Goal: Task Accomplishment & Management: Complete application form

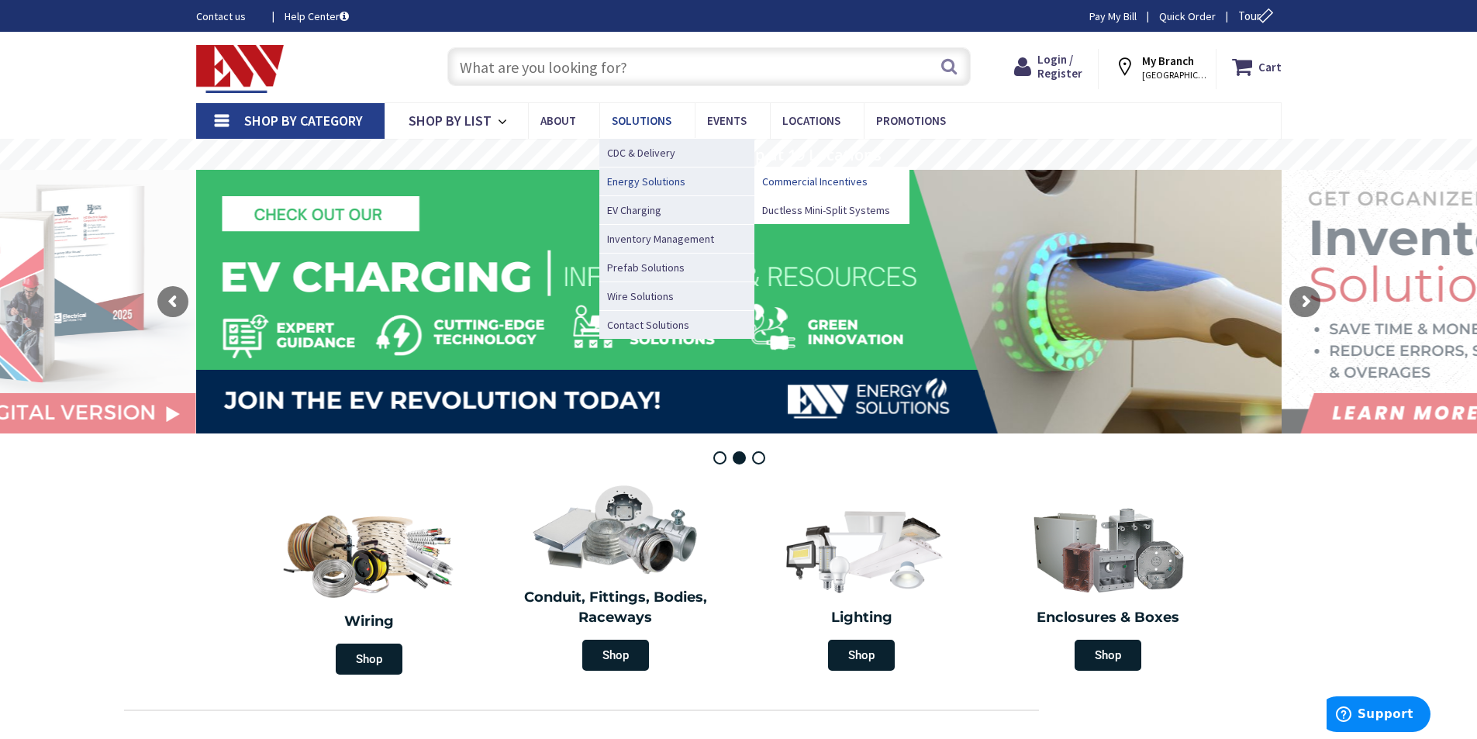
click at [805, 178] on span "Commercial Incentives" at bounding box center [814, 182] width 105 height 16
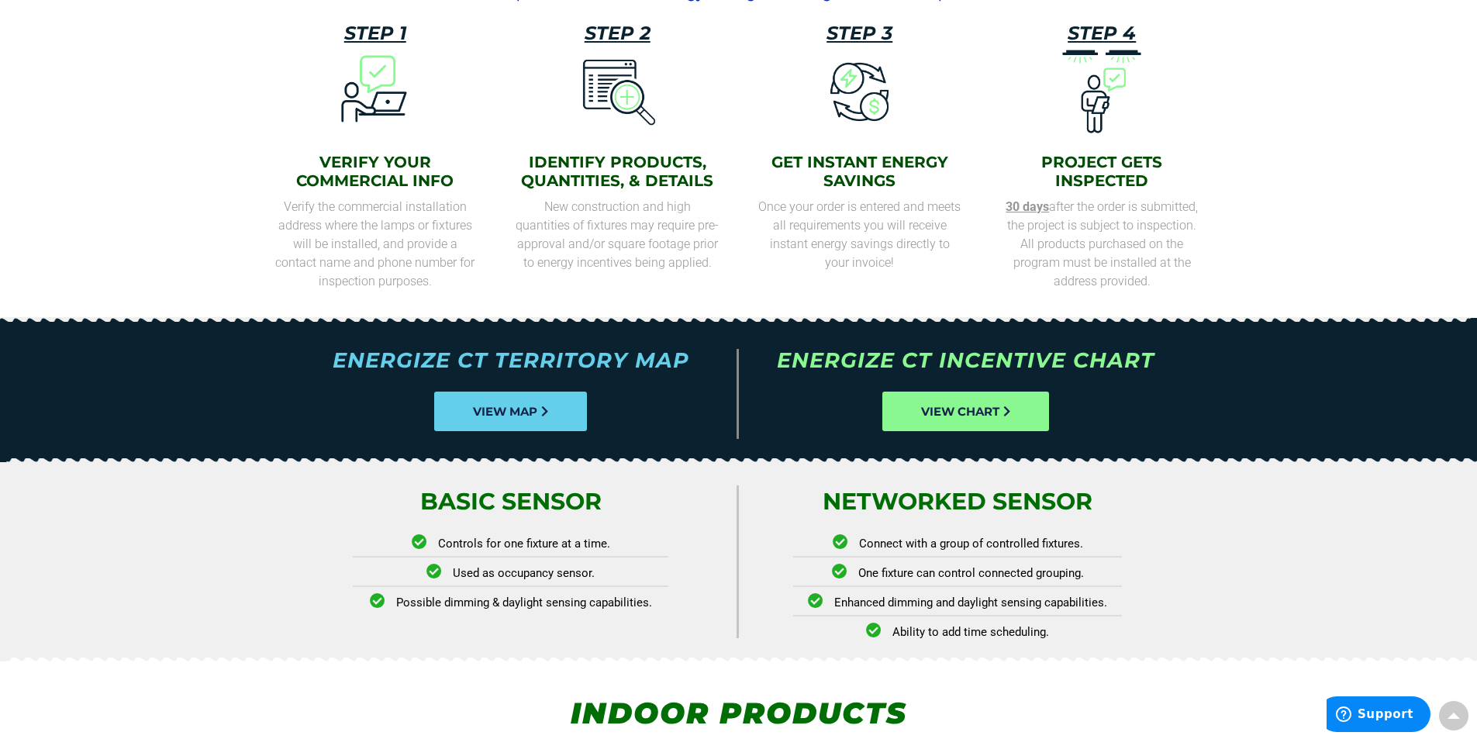
scroll to position [698, 0]
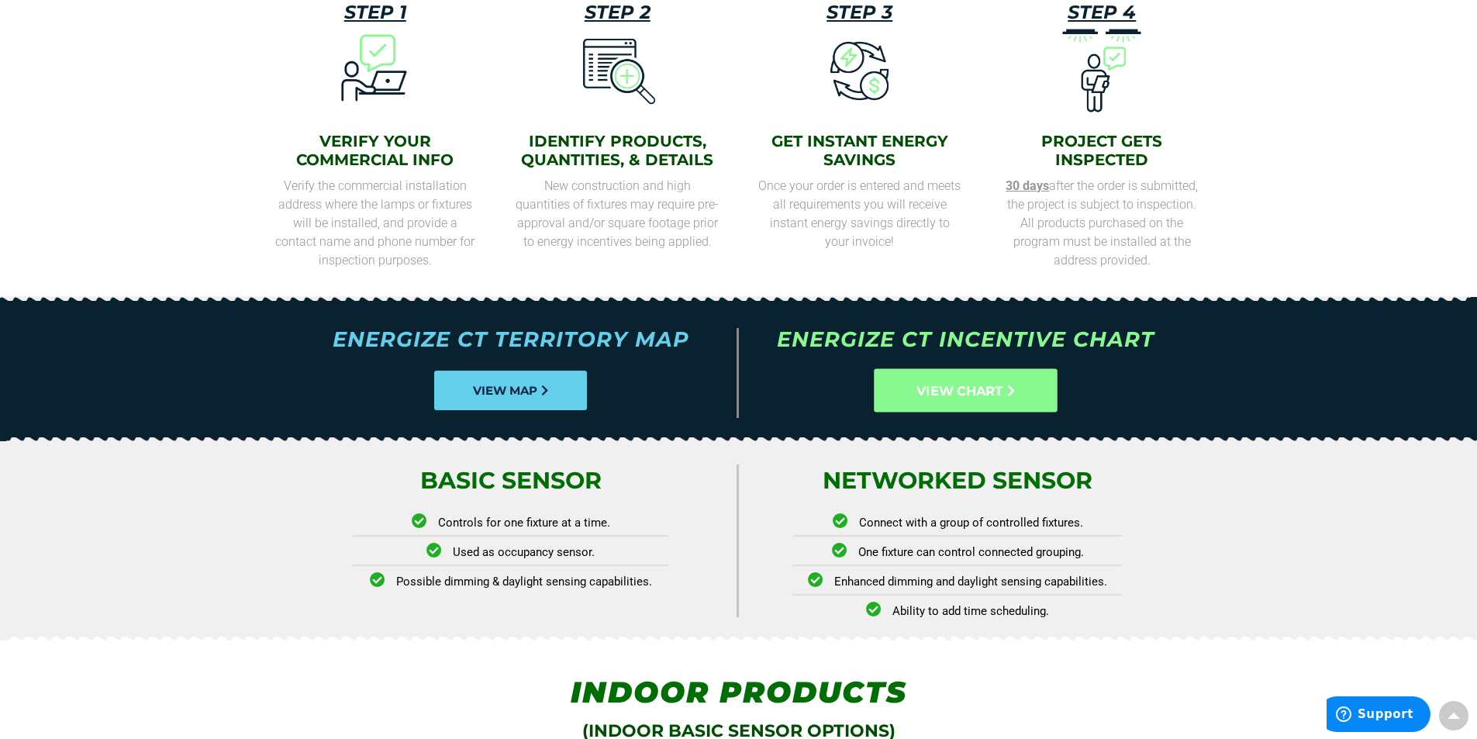
click at [946, 392] on span "VIEW CHART" at bounding box center [960, 391] width 86 height 19
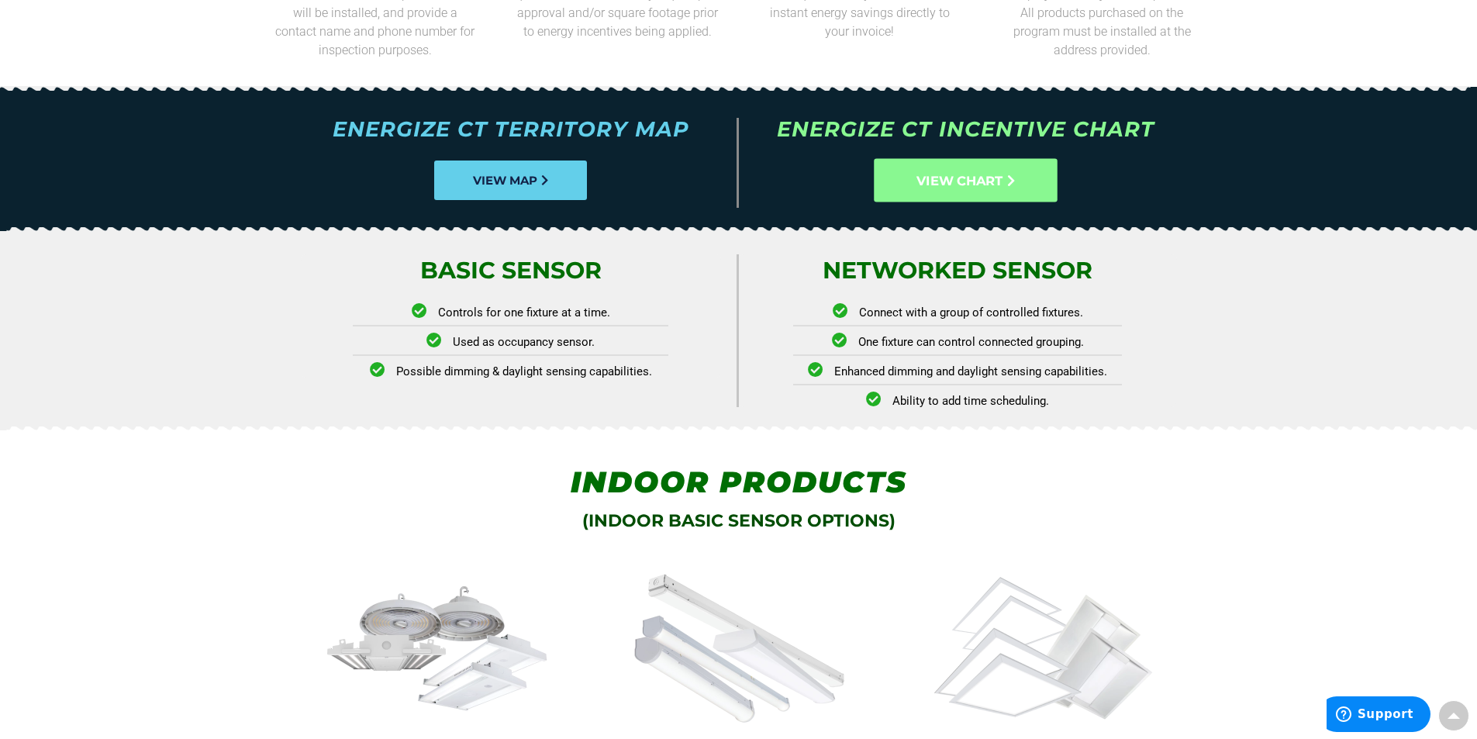
scroll to position [931, 0]
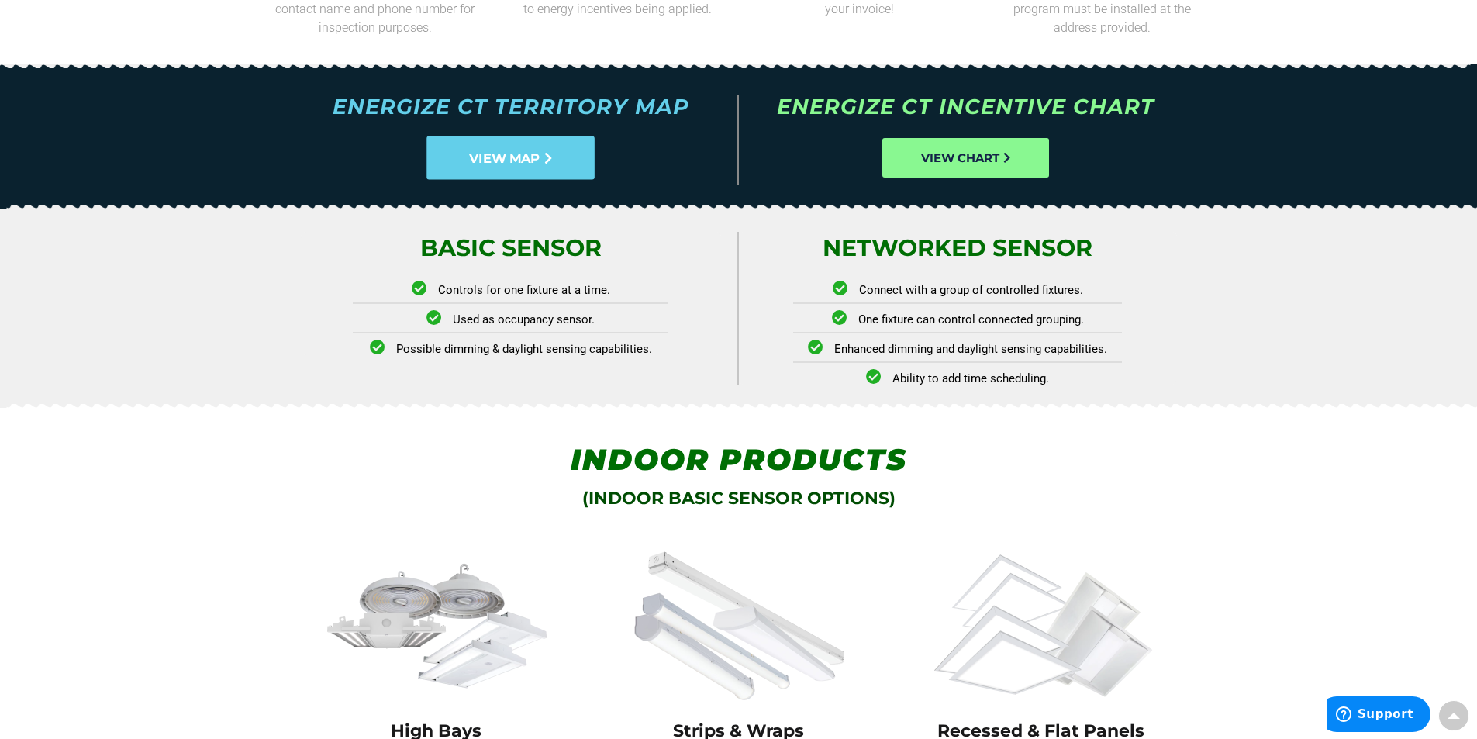
click at [539, 162] on span "VIEW MAP" at bounding box center [504, 158] width 71 height 19
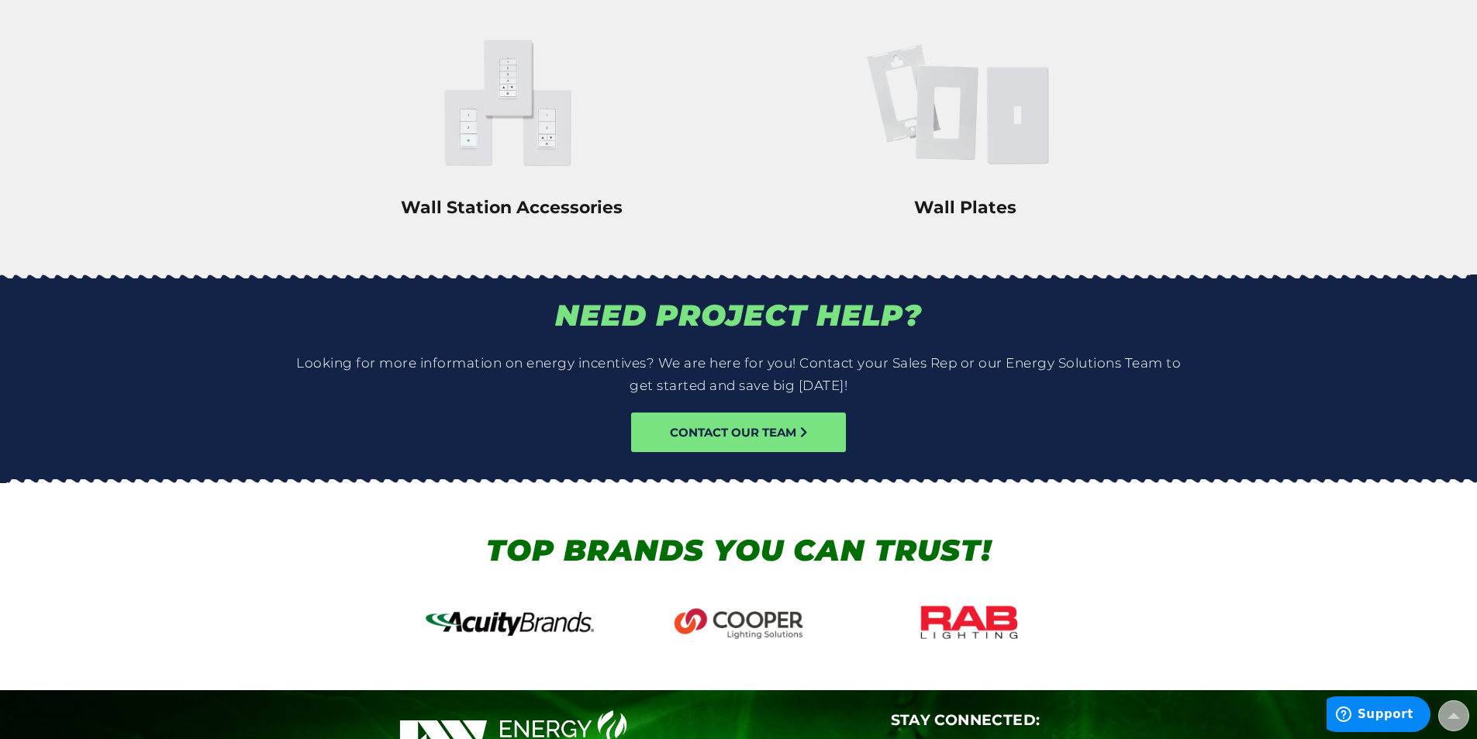
scroll to position [2792, 0]
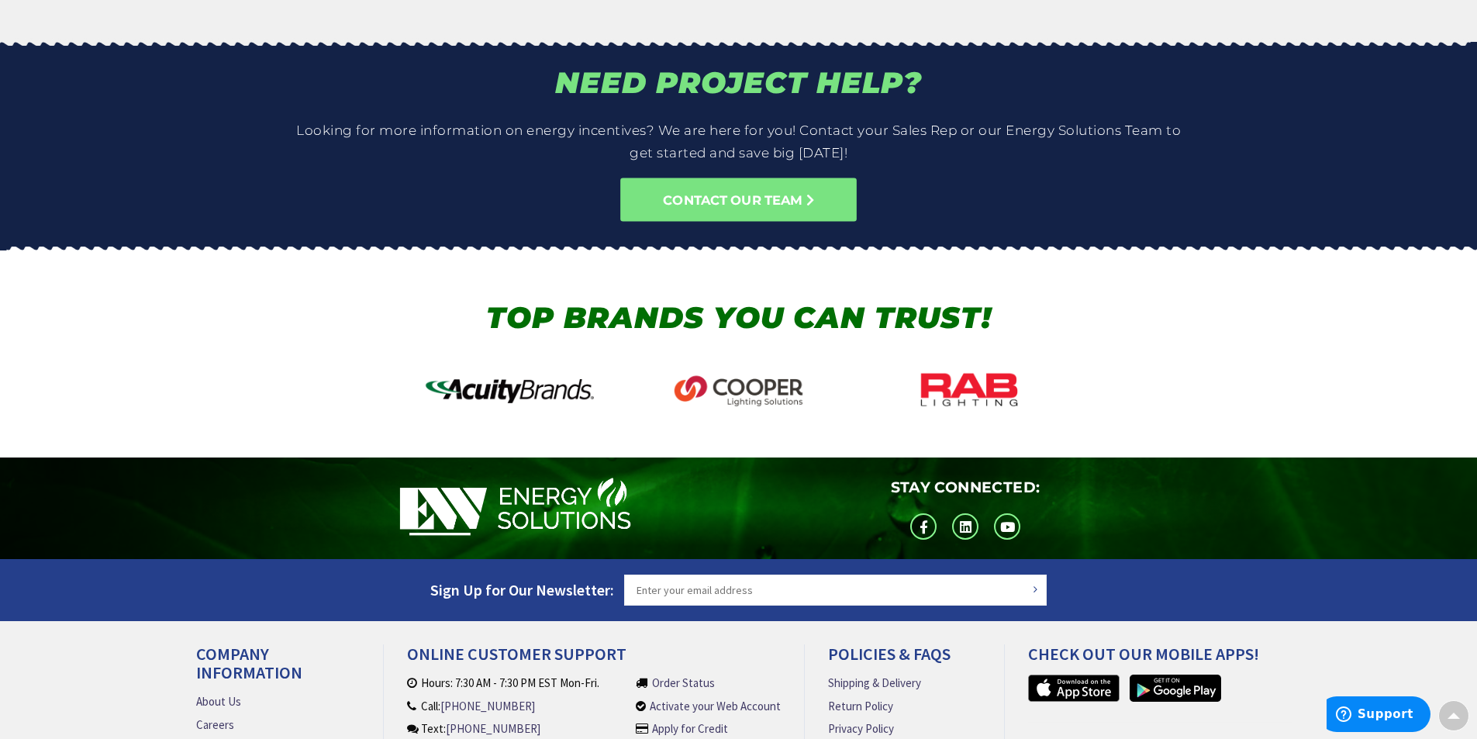
click at [731, 205] on span "CONTACT OUR TEAM" at bounding box center [732, 200] width 139 height 19
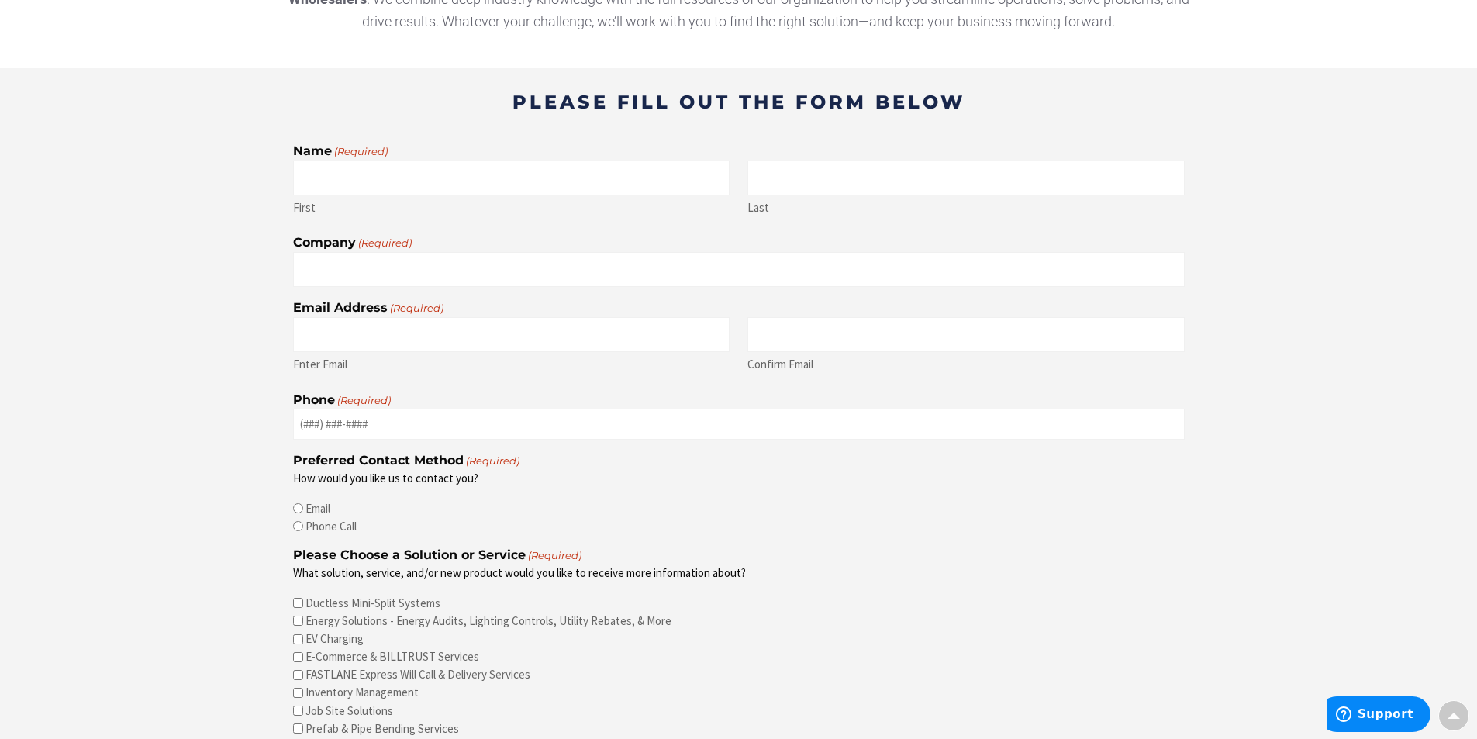
scroll to position [465, 0]
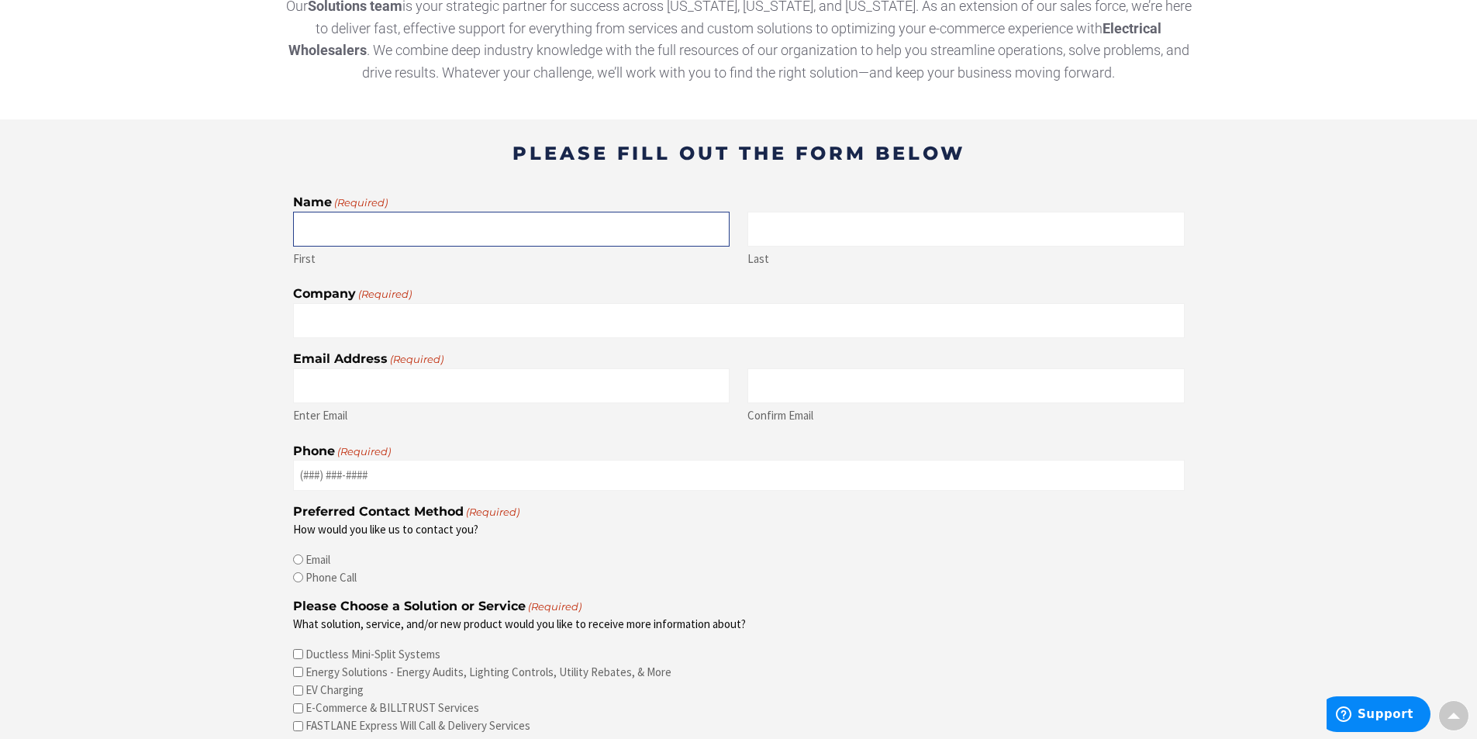
click at [375, 230] on input "First" at bounding box center [511, 229] width 437 height 35
type input "Marc"
type input "Ciampi"
type input "majciampi@gmail.com"
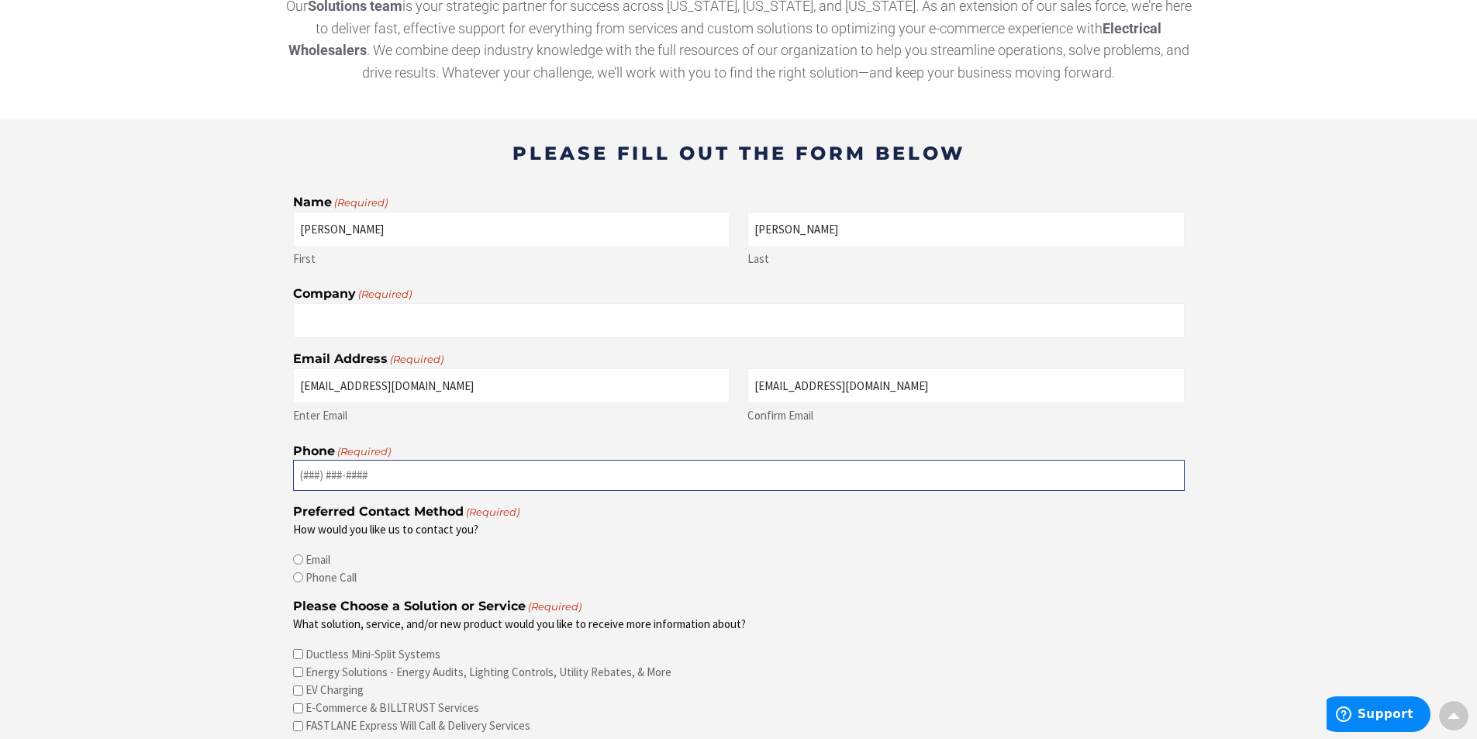
type input "2039100788"
click at [413, 333] on input "Company (Required)" at bounding box center [739, 320] width 892 height 35
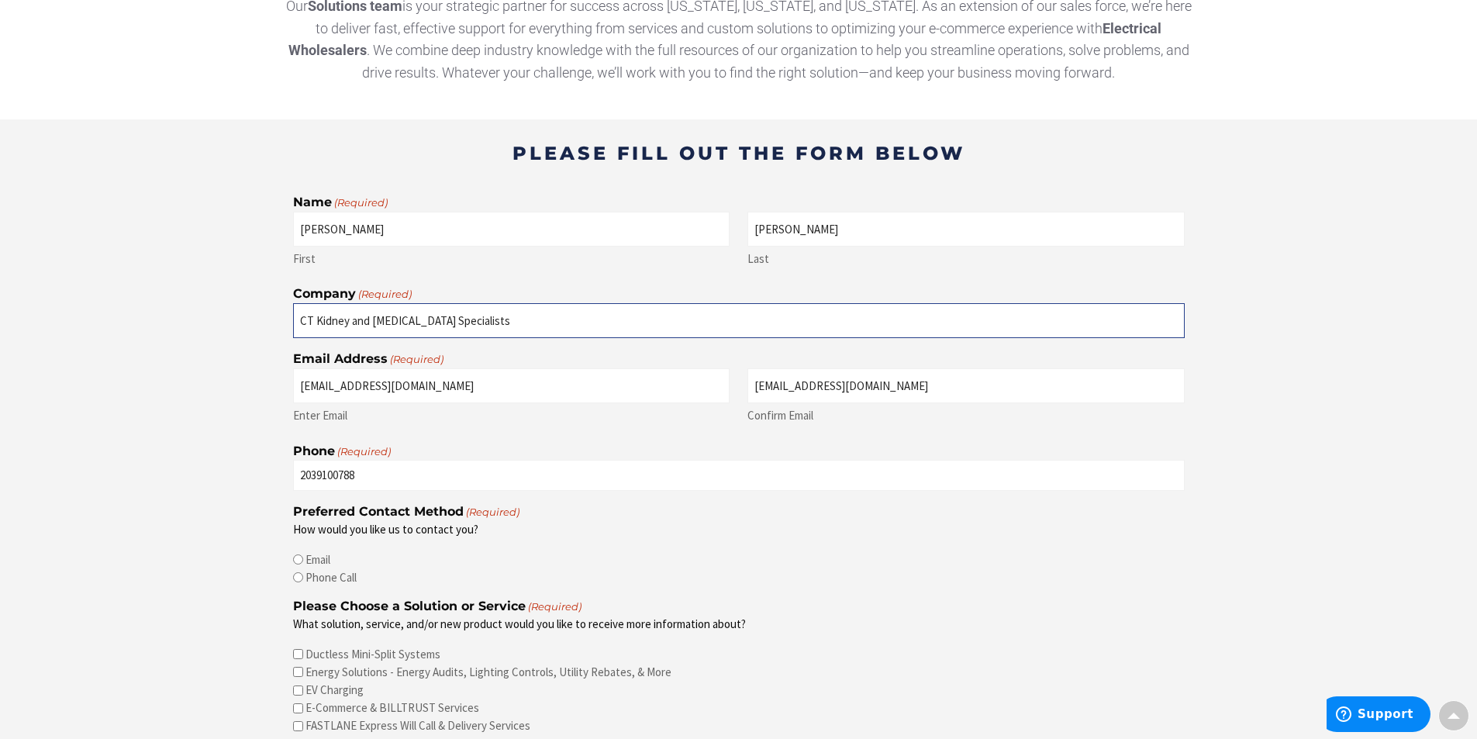
type input "CT Kidney and Hypertension Specialists"
click at [423, 477] on input "2039100788" at bounding box center [739, 475] width 892 height 30
click at [513, 468] on input "2039100788" at bounding box center [739, 475] width 892 height 30
click at [770, 423] on label "Confirm Email" at bounding box center [966, 413] width 437 height 20
click at [770, 403] on input "majciampi@gmail.com" at bounding box center [966, 385] width 437 height 35
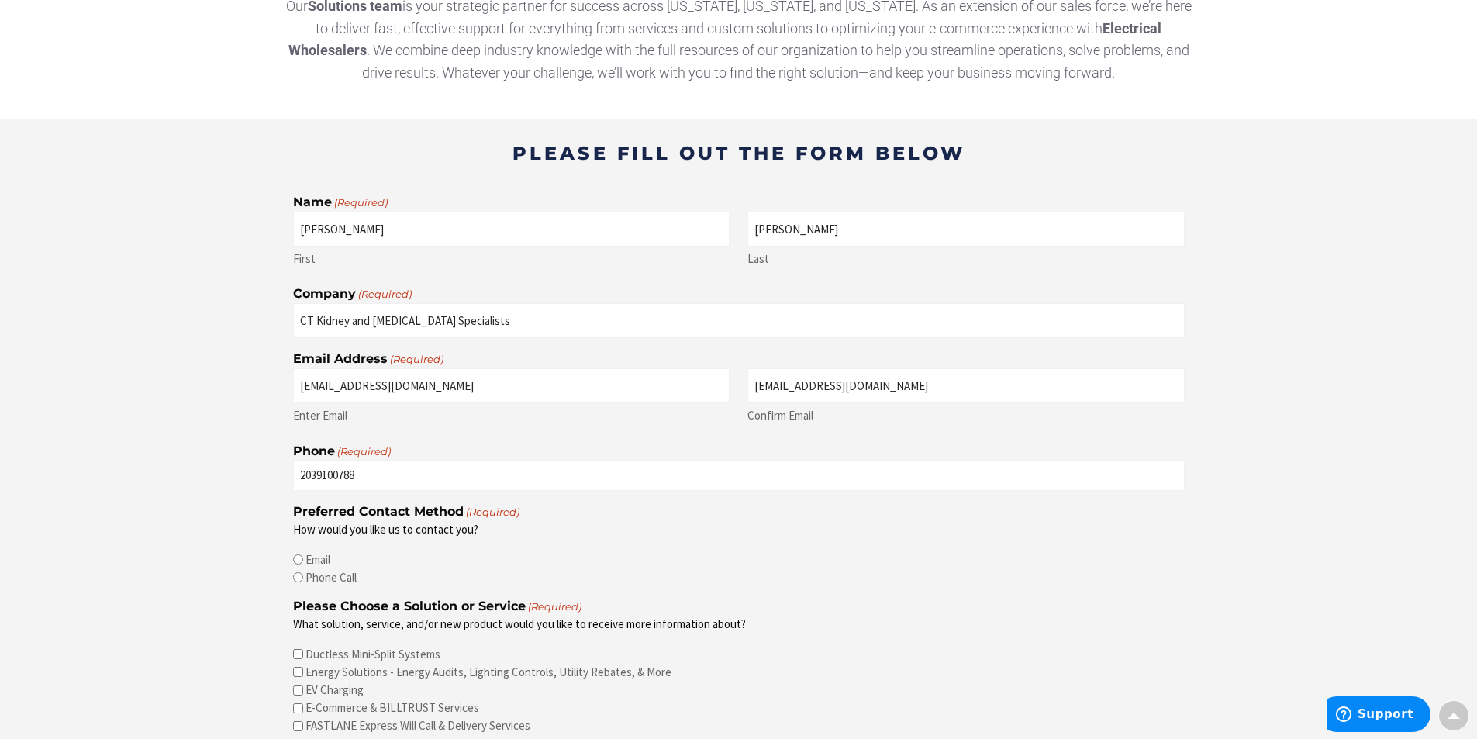
click at [772, 412] on label "Confirm Email" at bounding box center [966, 413] width 437 height 20
click at [772, 403] on input "majciampi@gmail.com" at bounding box center [966, 385] width 437 height 35
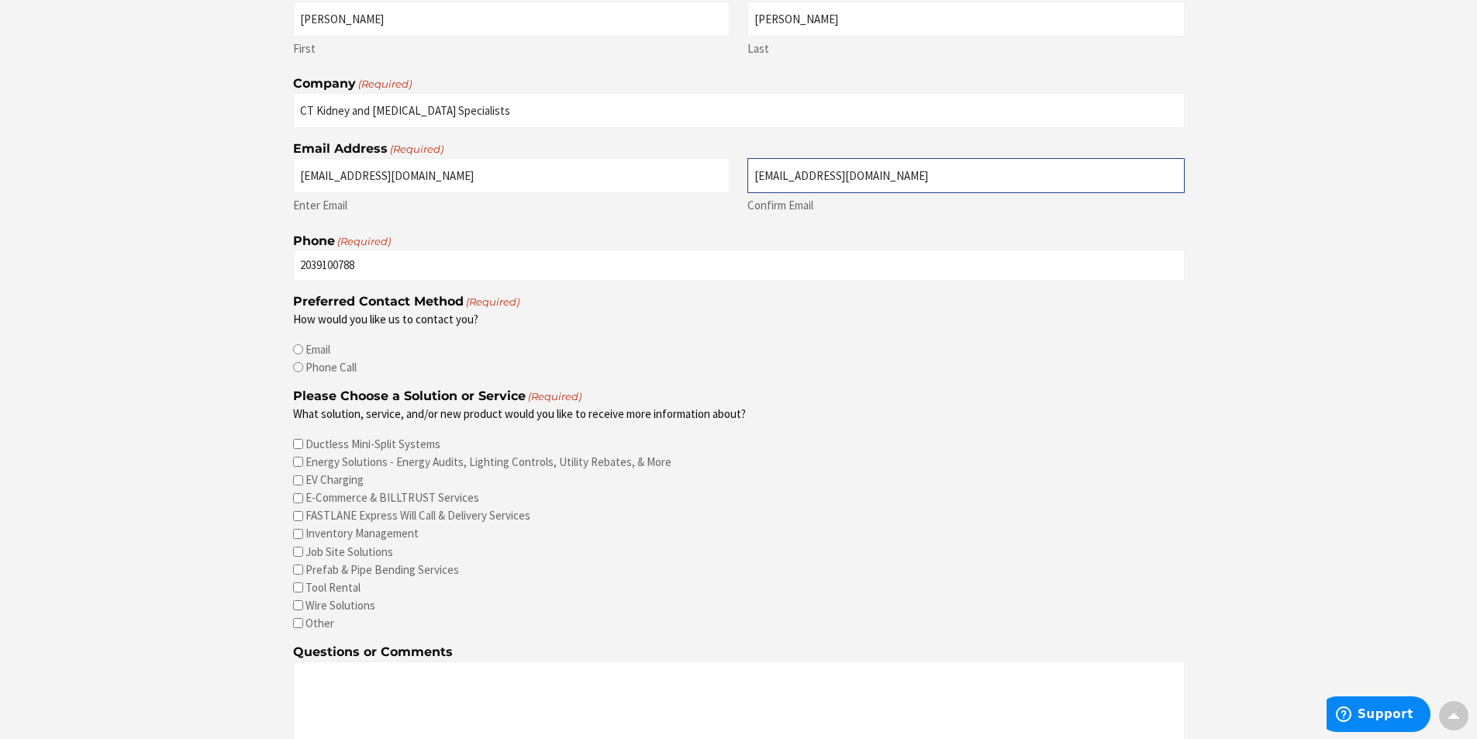
scroll to position [698, 0]
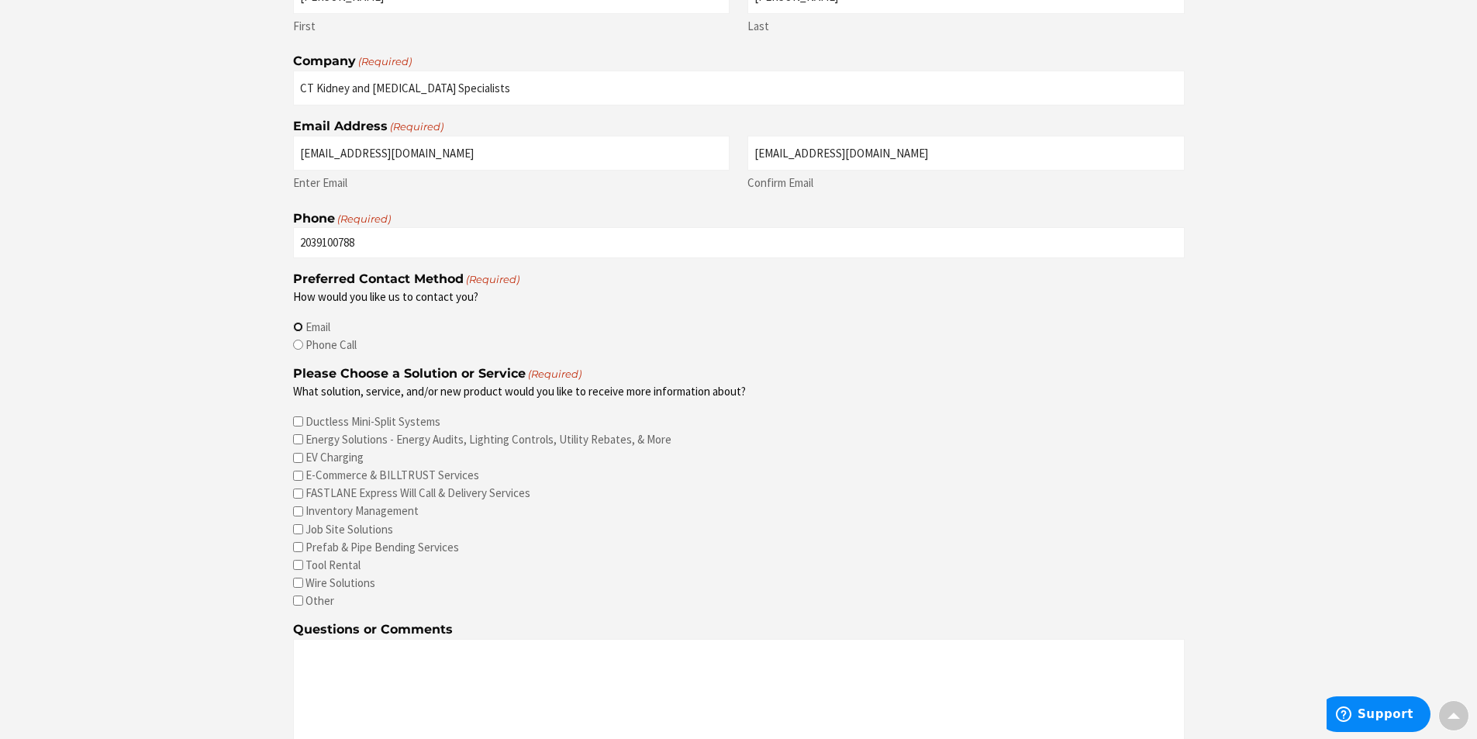
click at [299, 326] on input "Email" at bounding box center [298, 327] width 10 height 10
radio input "true"
click at [300, 442] on input "Energy Solutions - Energy Audits, Lighting Controls, Utility Rebates, & More" at bounding box center [298, 439] width 10 height 10
checkbox input "true"
click at [383, 658] on textarea "Questions or Comments" at bounding box center [739, 750] width 892 height 223
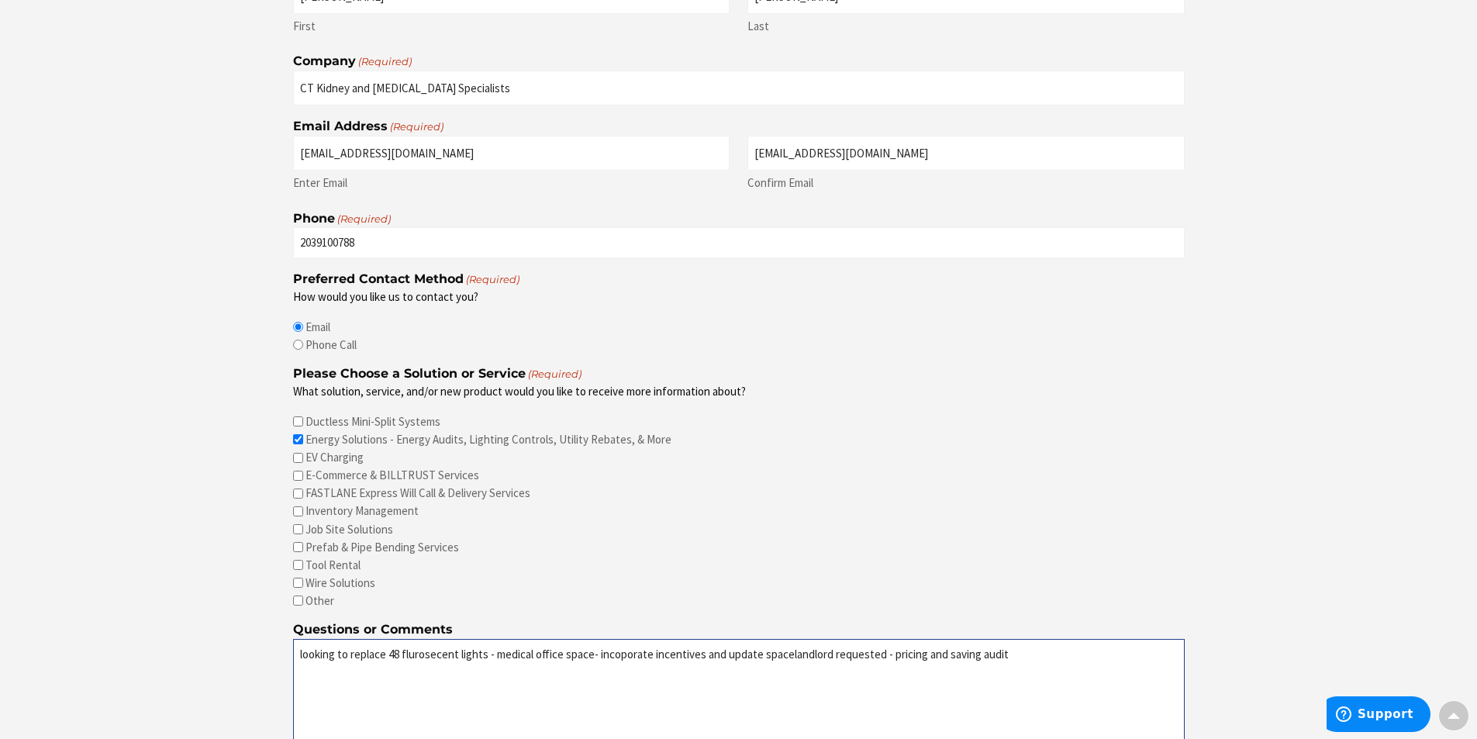
click at [812, 659] on textarea "looking to replace 48 flurosecent lights - medical office space- incoporate inc…" at bounding box center [739, 750] width 892 height 223
click at [789, 657] on textarea "looking to replace 48 flurosecent lights - medical office space- incoporate inc…" at bounding box center [739, 750] width 892 height 223
click at [1029, 656] on textarea "looking to replace 48 flurosecent lights - medical office space- incoporate inc…" at bounding box center [739, 750] width 892 height 223
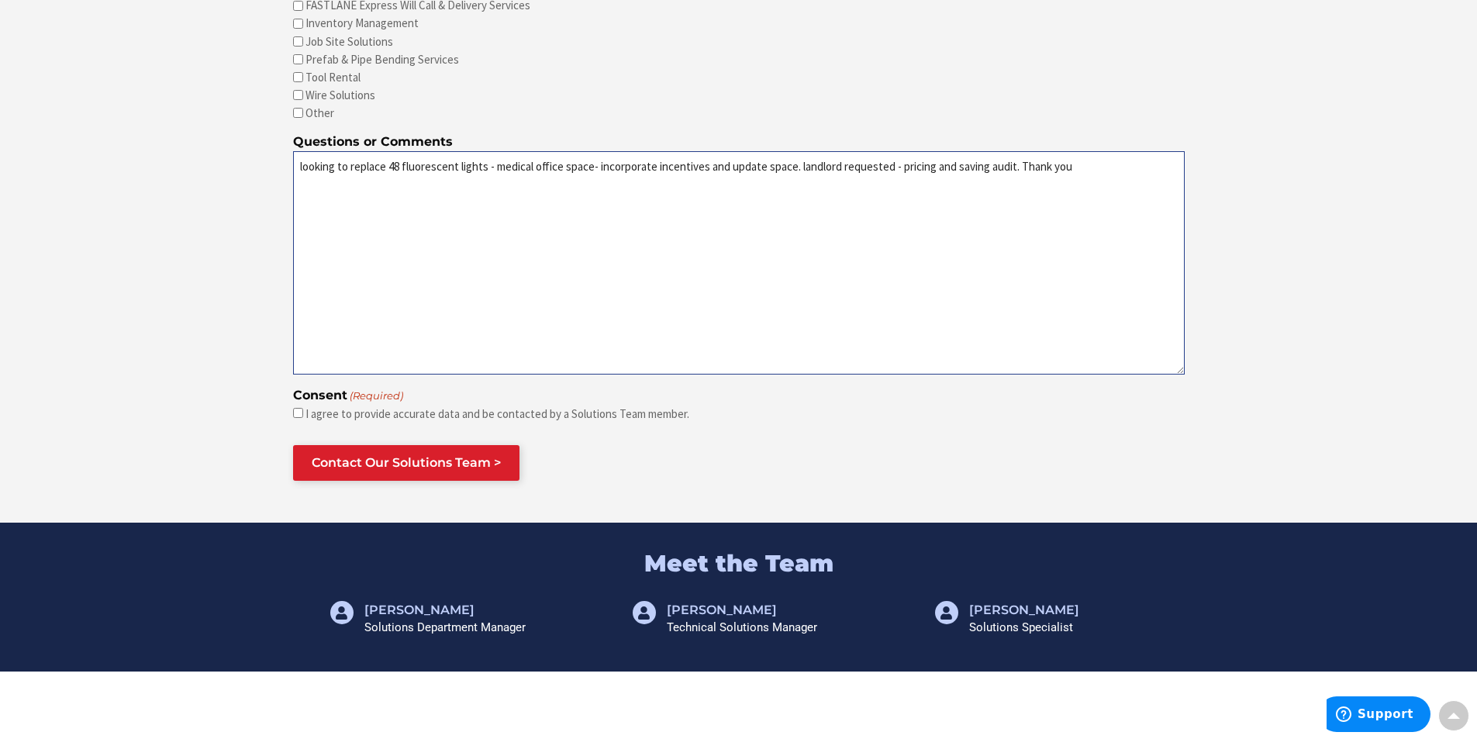
scroll to position [1163, 0]
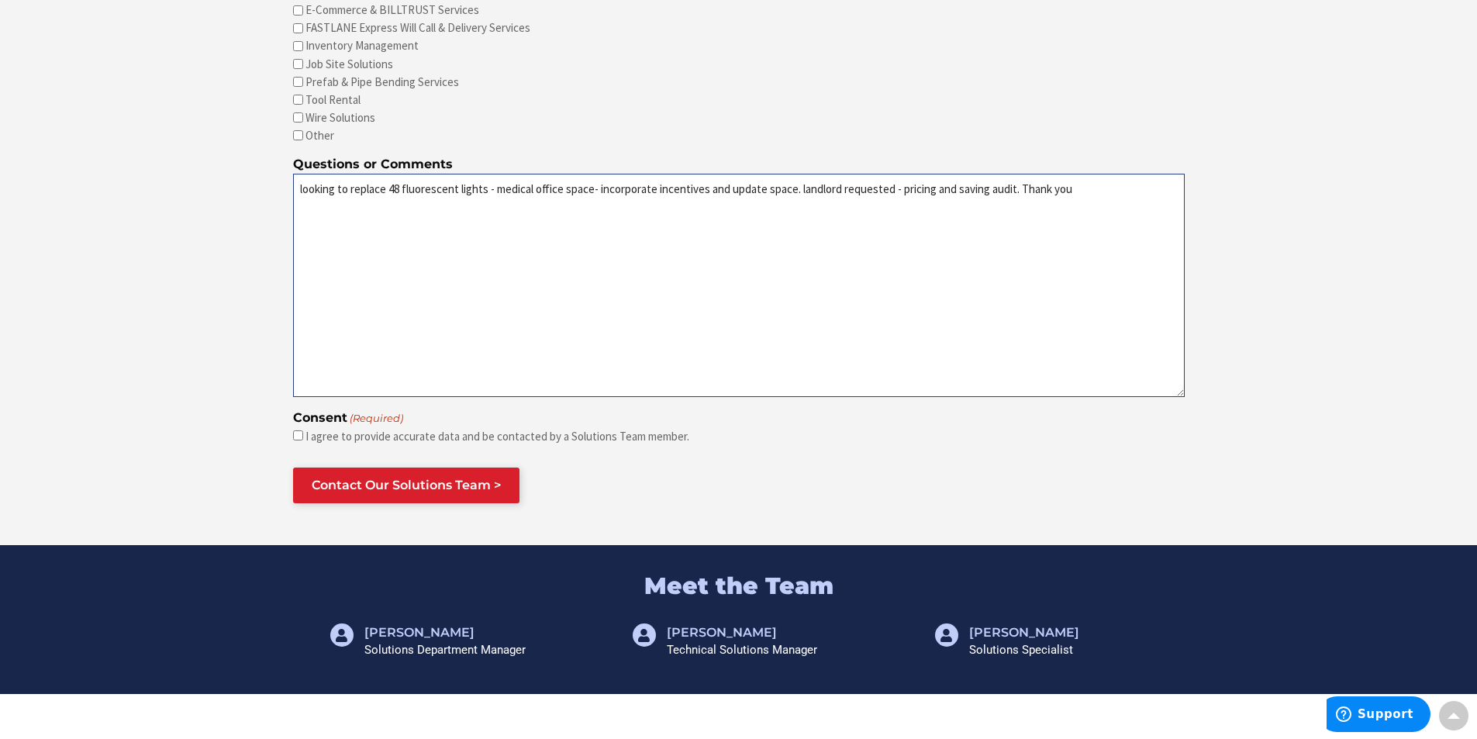
type textarea "looking to replace 48 fluorescent lights - medical office space- incorporate in…"
click at [295, 430] on input "I agree to provide accurate data and be contacted by a Solutions Team member." at bounding box center [298, 435] width 10 height 10
checkbox input "true"
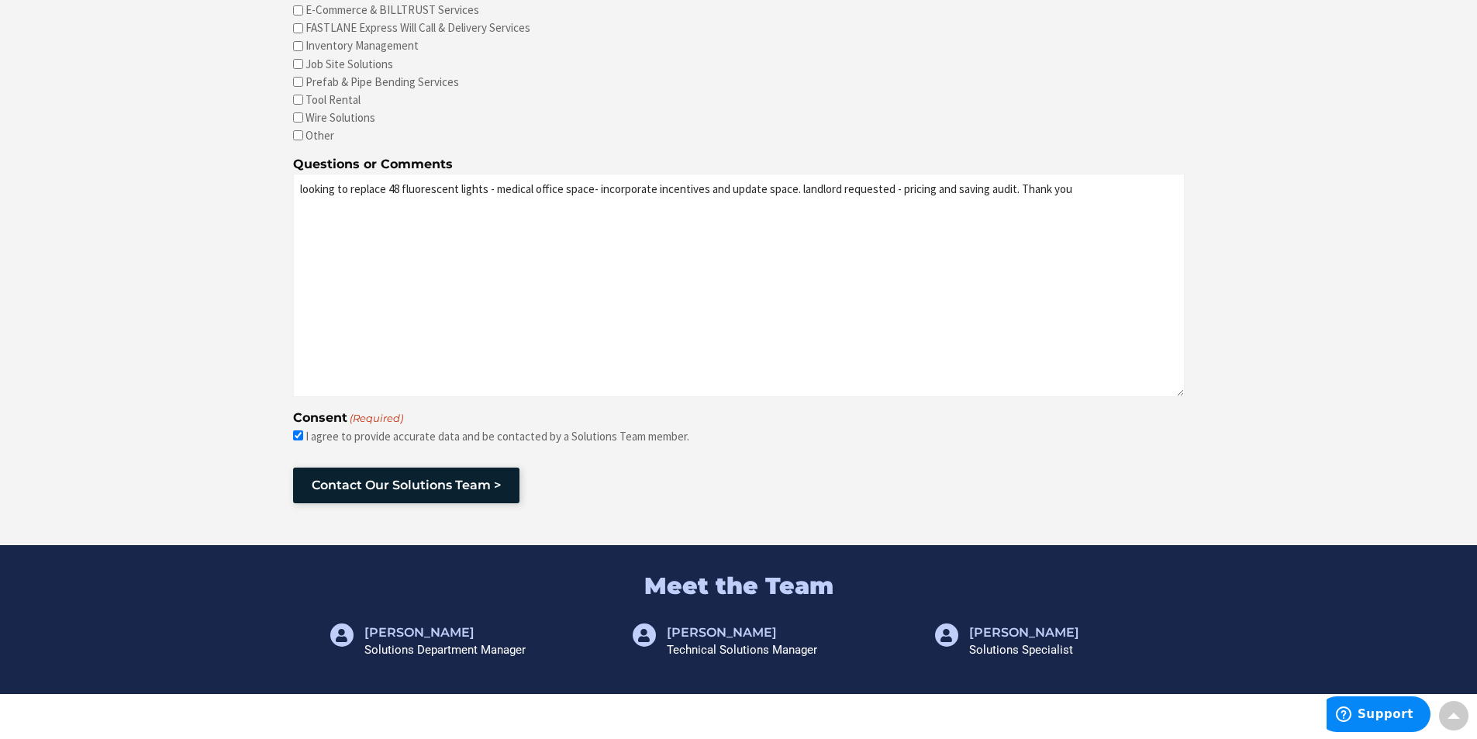
click at [427, 483] on input "Contact Our Solutions Team >" at bounding box center [406, 486] width 226 height 36
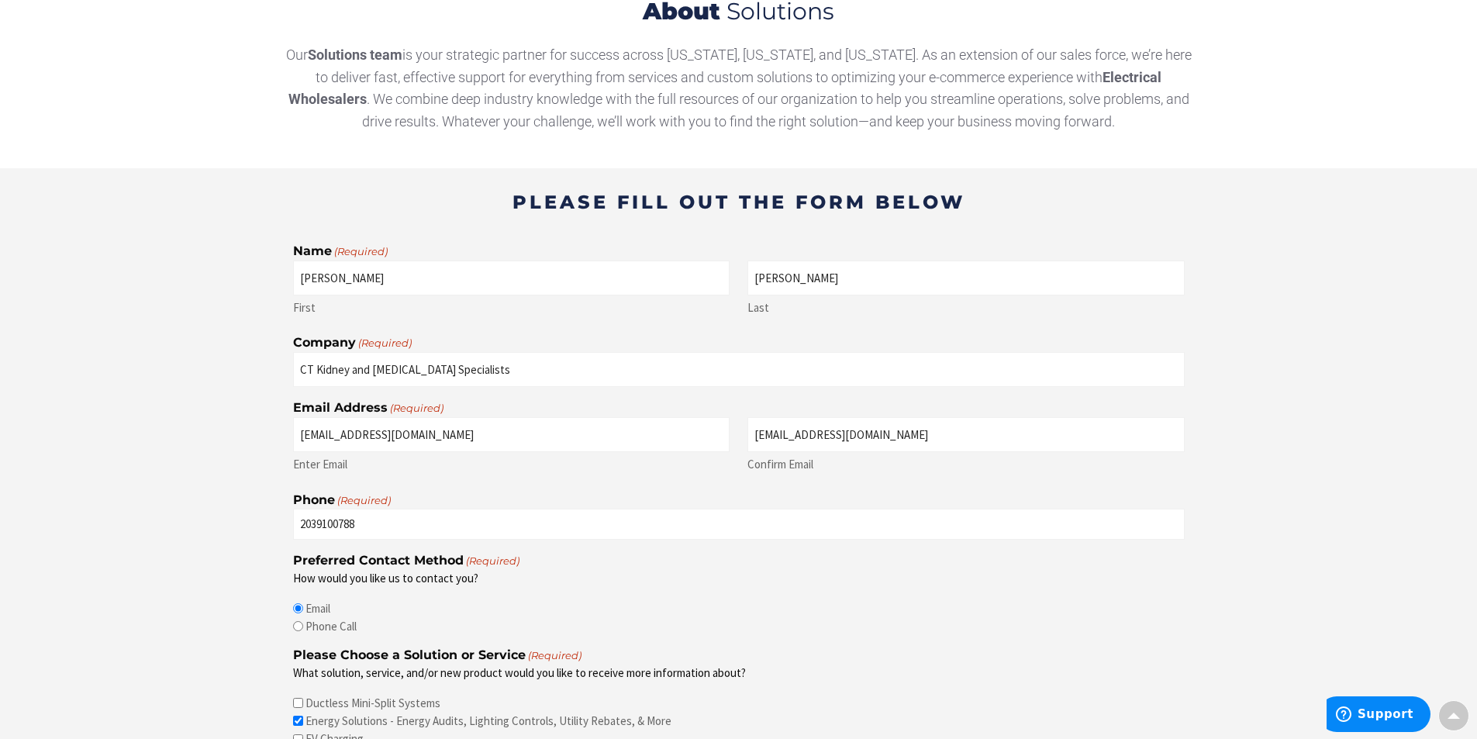
scroll to position [698, 0]
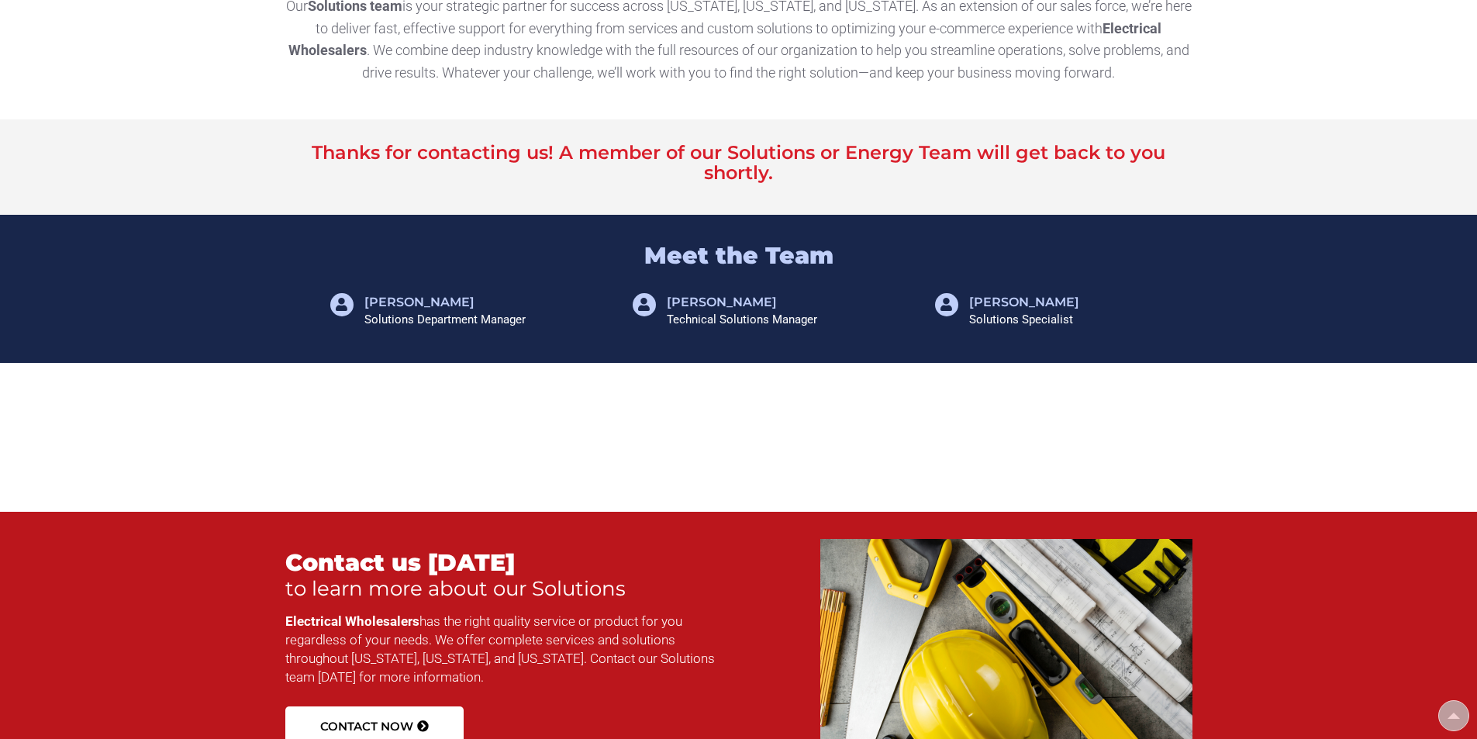
scroll to position [233, 0]
